Goal: Find specific page/section: Find specific page/section

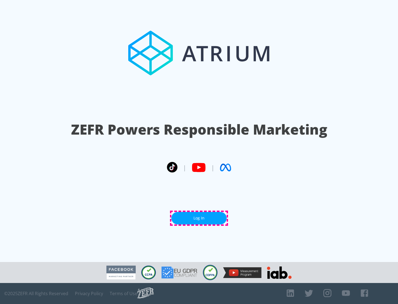
click at [199, 218] on link "Log In" at bounding box center [198, 218] width 55 height 12
